Goal: Communication & Community: Ask a question

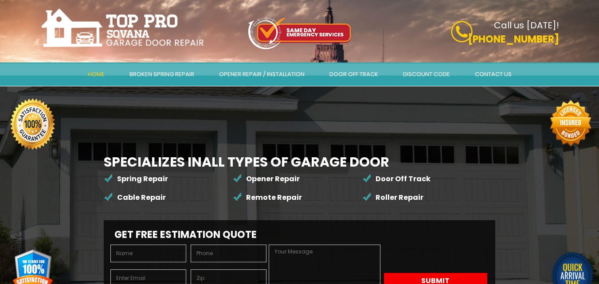
click at [487, 79] on link "Contact Us" at bounding box center [493, 74] width 60 height 22
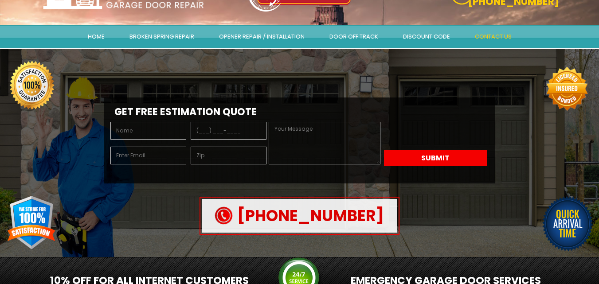
scroll to position [89, 0]
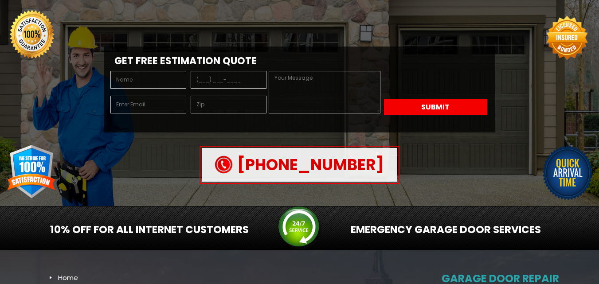
click at [161, 85] on input "text" at bounding box center [148, 80] width 76 height 18
type input "Alisha Crawford"
type input "alisha@stormwavesmarketings.com"
type input "32507"
click at [207, 82] on input "tel" at bounding box center [229, 80] width 76 height 18
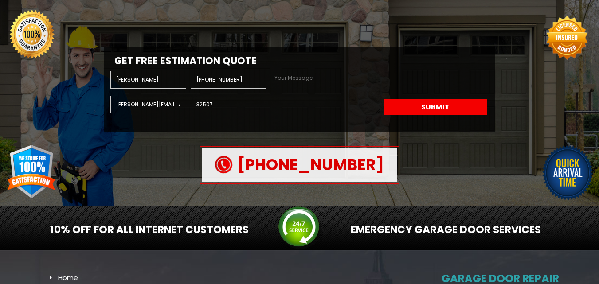
type input "(814) 980-5065"
click at [315, 107] on textarea at bounding box center [324, 92] width 111 height 43
paste textarea "Beloved website owner, I’m Alisha from the USA, and I’ve been helping businesse…"
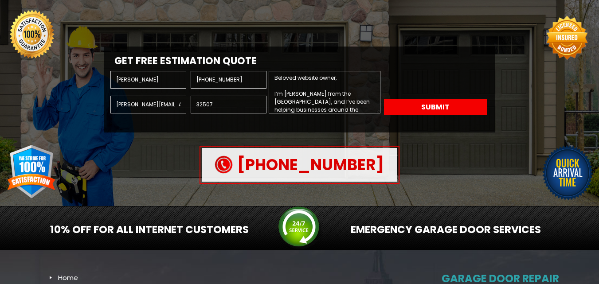
scroll to position [304, 0]
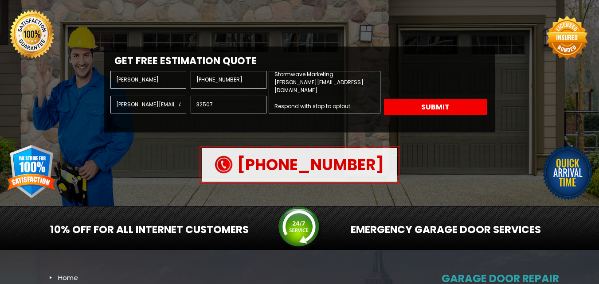
type textarea "Beloved website owner, I’m Alisha from the USA, and I’ve been helping businesse…"
click at [425, 104] on button "Submit" at bounding box center [435, 107] width 103 height 16
